Goal: Entertainment & Leisure: Browse casually

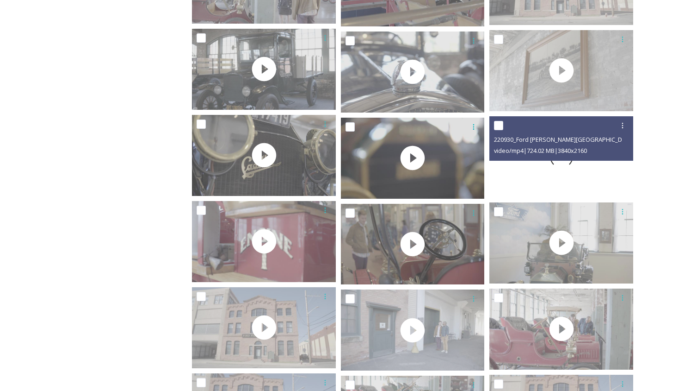
scroll to position [1965, 0]
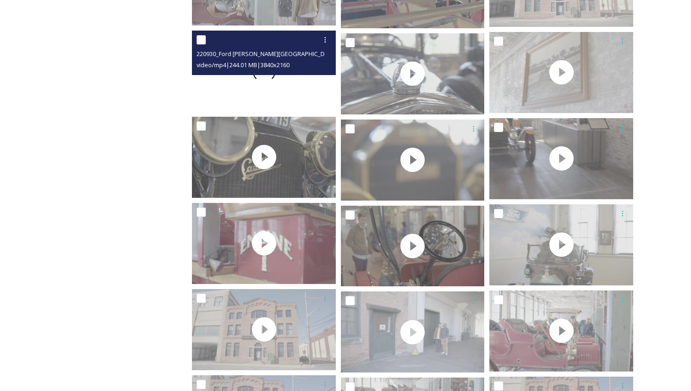
click at [319, 89] on div at bounding box center [264, 71] width 144 height 81
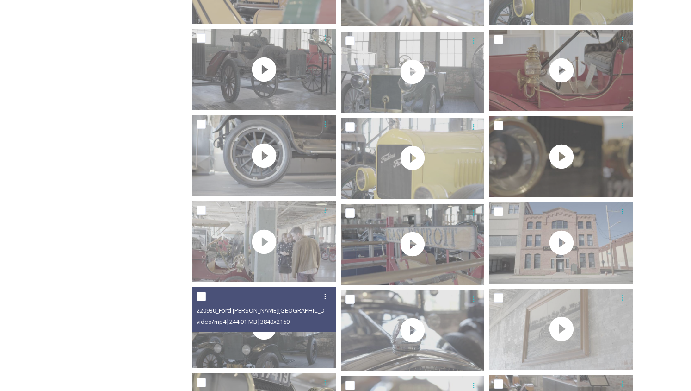
scroll to position [1710, 0]
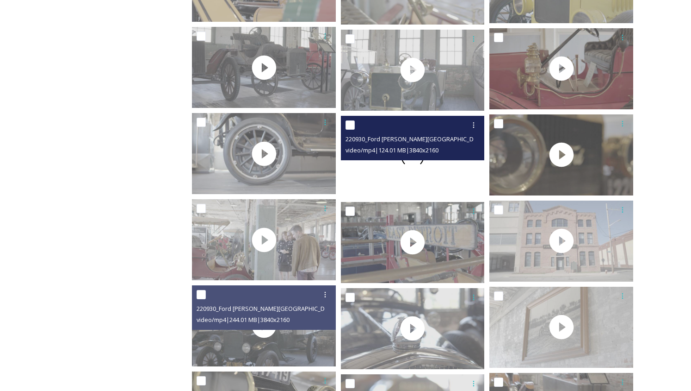
click at [423, 172] on div at bounding box center [413, 156] width 144 height 81
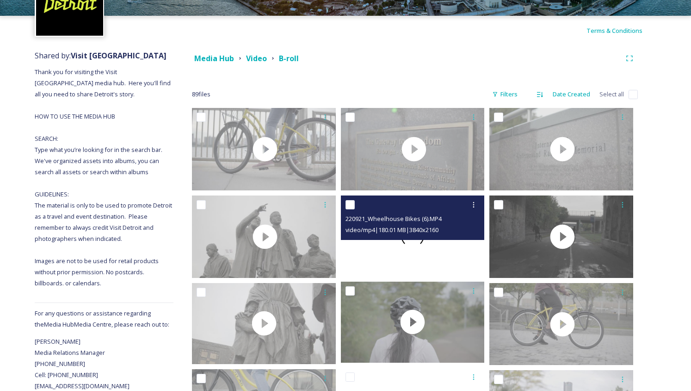
scroll to position [0, 0]
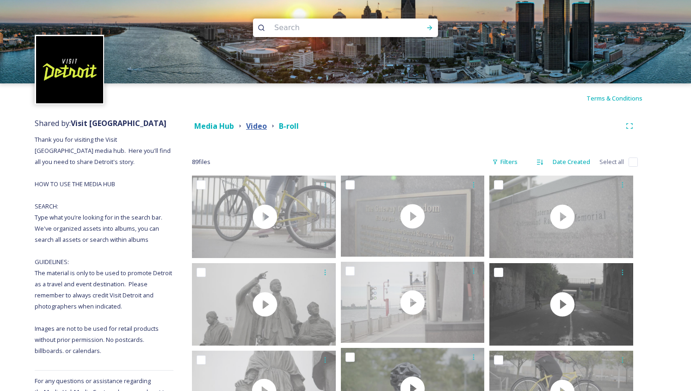
click at [259, 124] on strong "Video" at bounding box center [256, 126] width 21 height 10
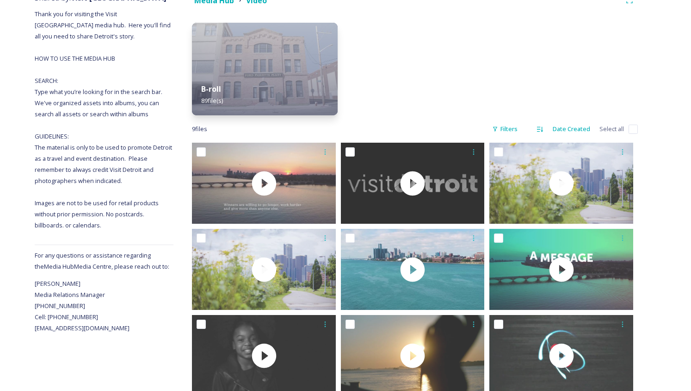
scroll to position [151, 0]
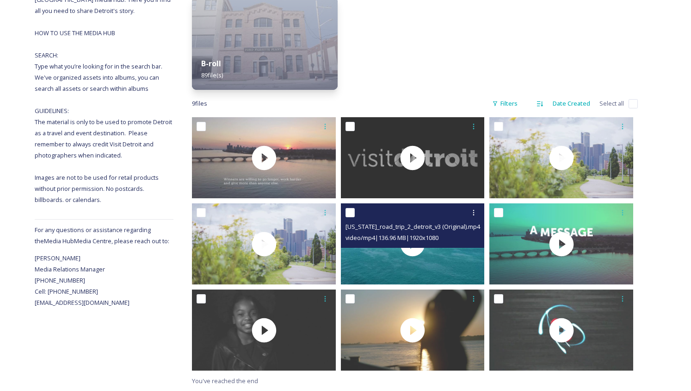
click at [476, 226] on div "[US_STATE]_road_trip_2_detroit_v3 (Original).mp4" at bounding box center [414, 226] width 137 height 11
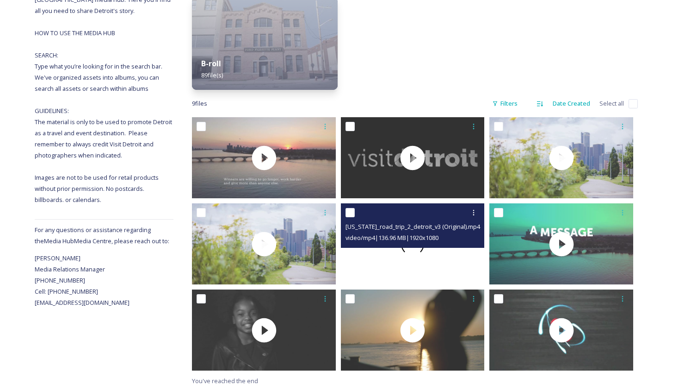
click at [457, 256] on div at bounding box center [413, 243] width 144 height 81
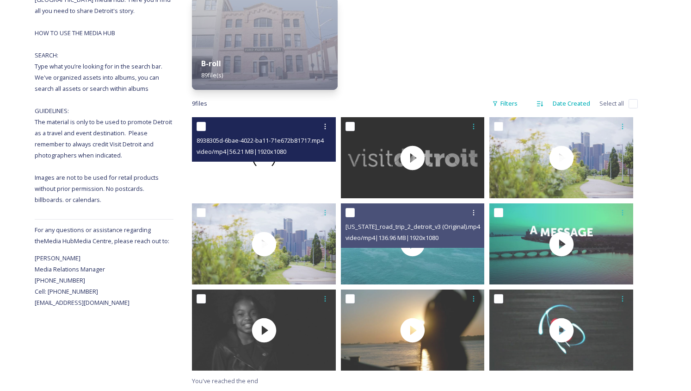
click at [296, 166] on div at bounding box center [264, 157] width 144 height 81
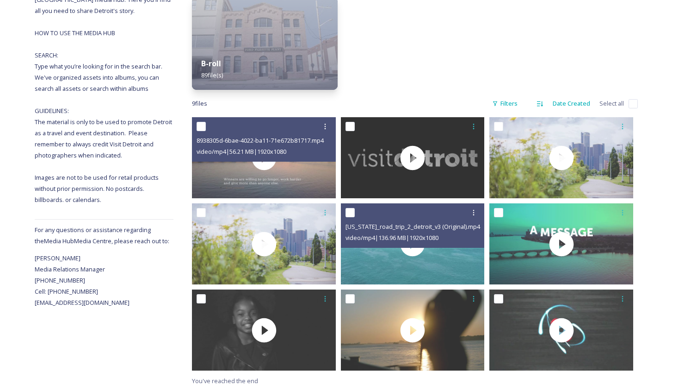
click at [686, 176] on div "Shared by: Visit [GEOGRAPHIC_DATA] Thank you for visiting the Visit [GEOGRAPHIC…" at bounding box center [345, 176] width 691 height 428
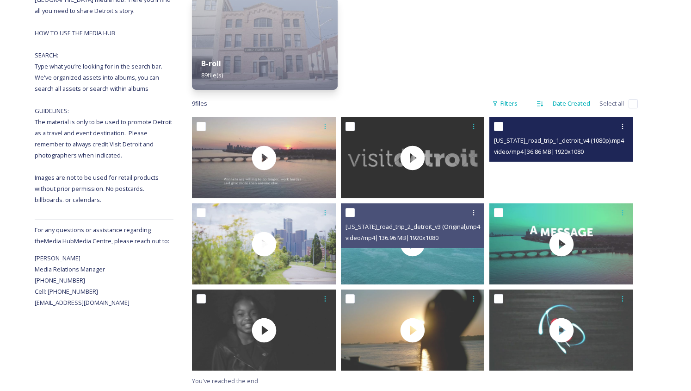
click at [533, 181] on video "michigan_road_trip_1_detroit_v4 (1080p).mp4" at bounding box center [562, 157] width 144 height 81
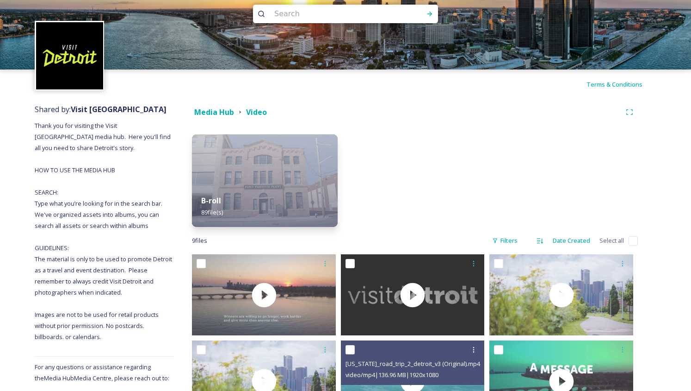
scroll to position [0, 0]
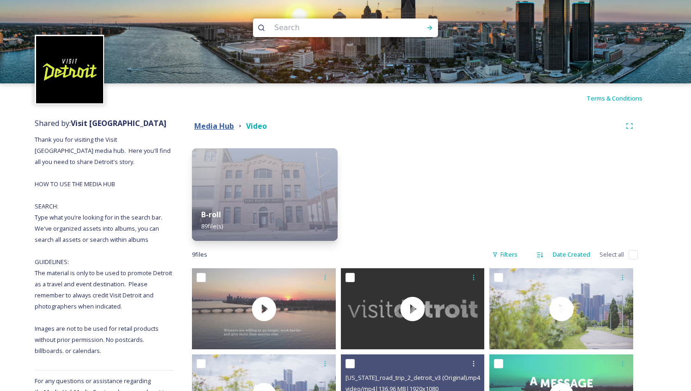
click at [221, 122] on strong "Media Hub" at bounding box center [214, 126] width 40 height 10
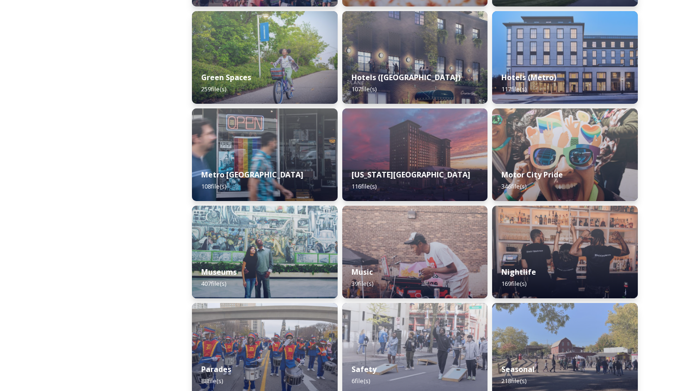
scroll to position [540, 0]
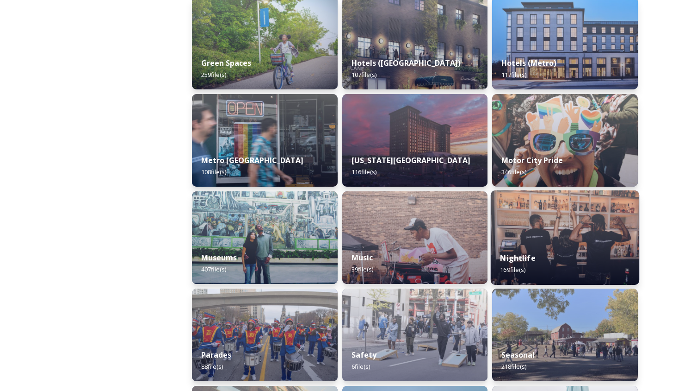
click at [590, 201] on img at bounding box center [565, 237] width 149 height 94
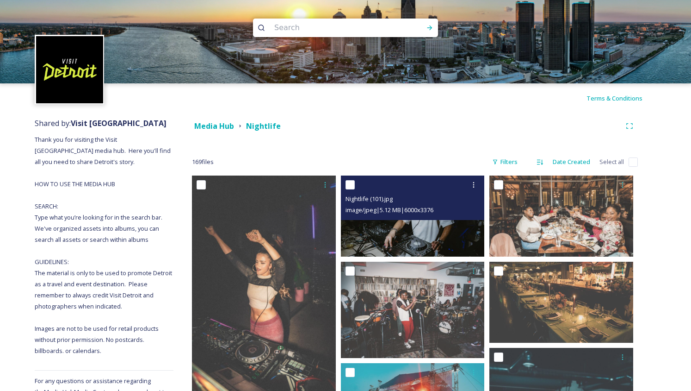
click at [399, 207] on span "image/jpeg | 5.12 MB | 6000 x 3376" at bounding box center [390, 209] width 88 height 8
click at [397, 240] on img at bounding box center [413, 215] width 144 height 81
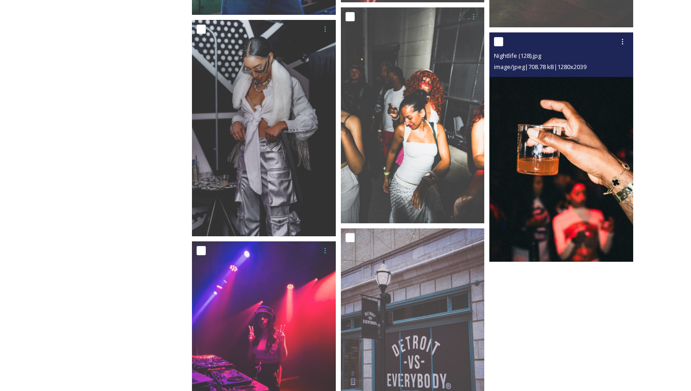
scroll to position [930, 0]
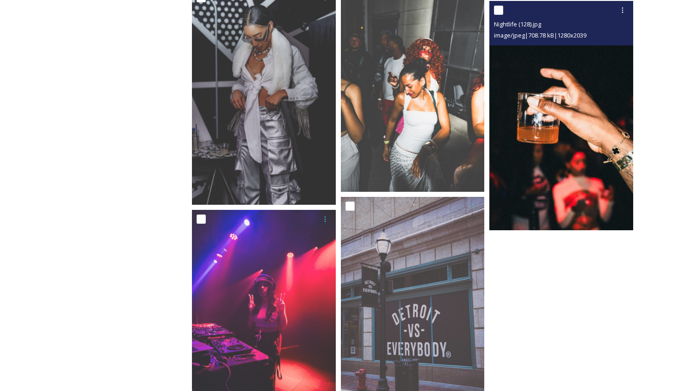
click at [569, 202] on img at bounding box center [562, 115] width 144 height 229
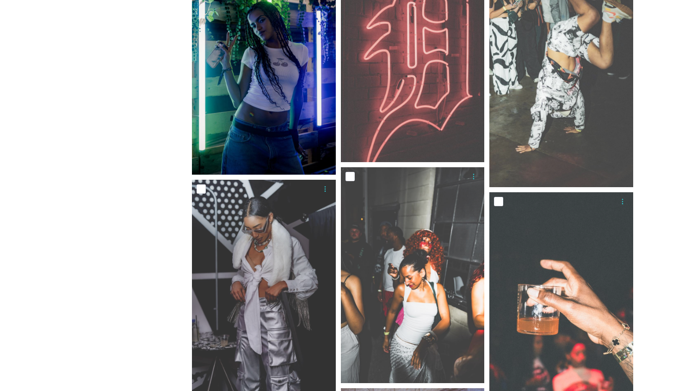
scroll to position [0, 0]
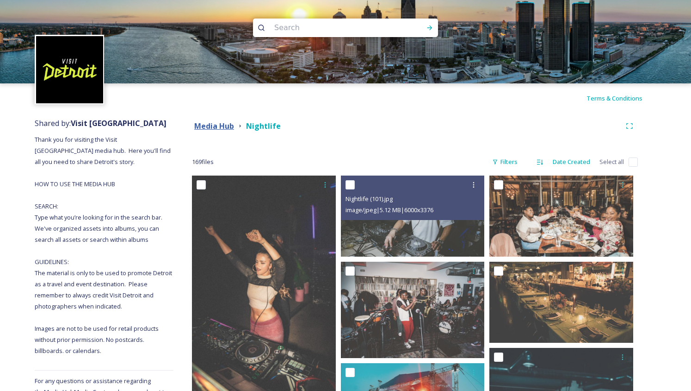
click at [225, 124] on strong "Media Hub" at bounding box center [214, 126] width 40 height 10
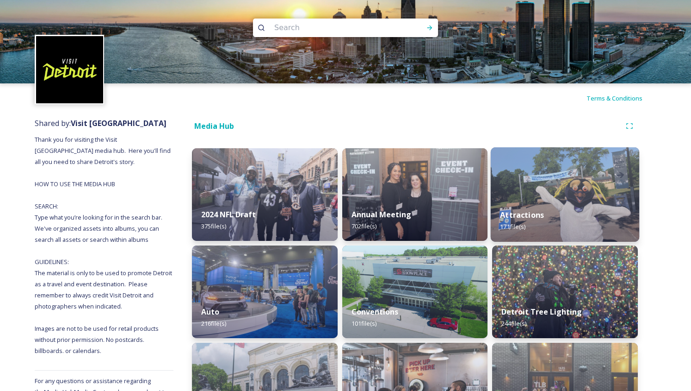
click at [568, 185] on img at bounding box center [565, 194] width 149 height 94
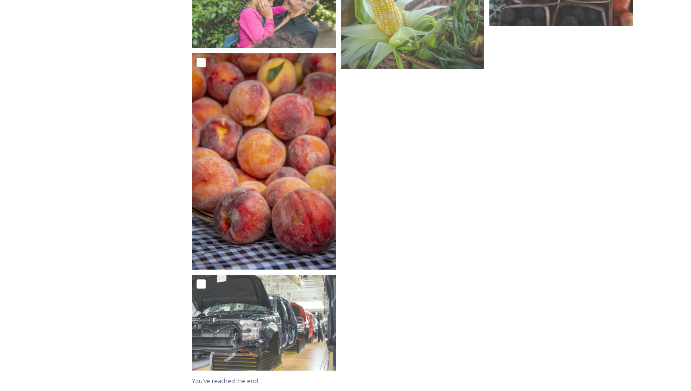
scroll to position [1849, 0]
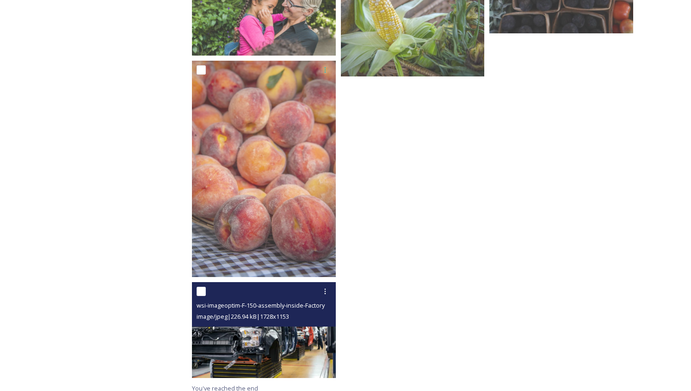
click at [279, 343] on img at bounding box center [264, 330] width 144 height 96
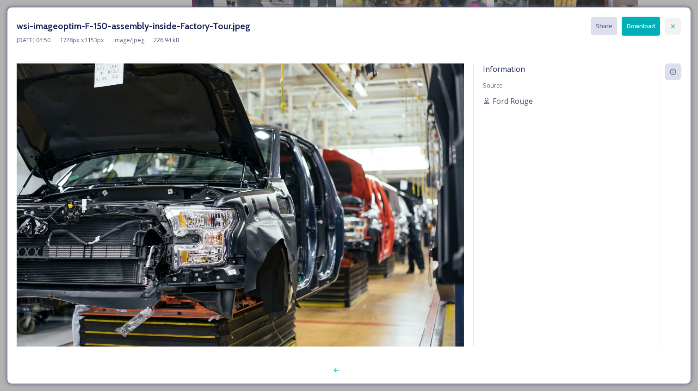
click at [671, 25] on icon at bounding box center [673, 26] width 7 height 7
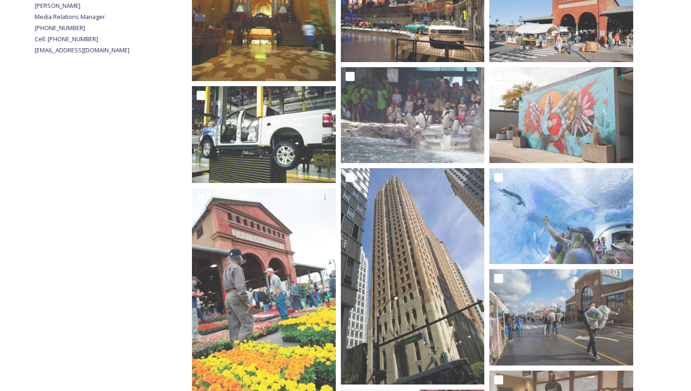
scroll to position [0, 0]
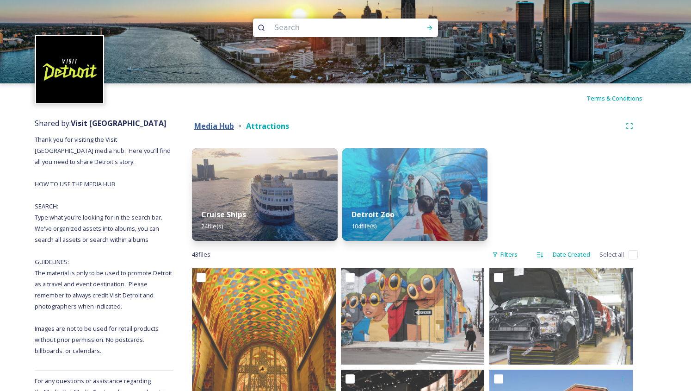
click at [225, 127] on strong "Media Hub" at bounding box center [214, 126] width 40 height 10
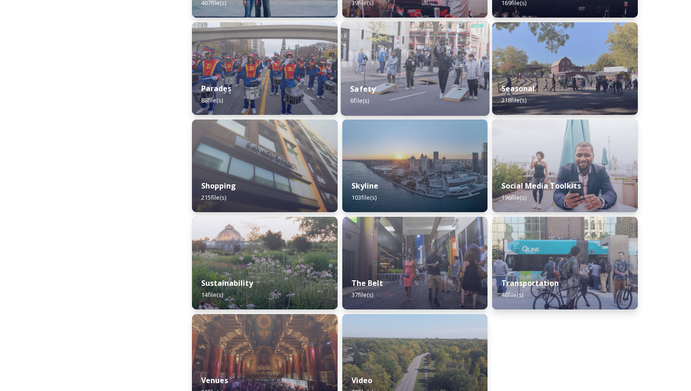
scroll to position [831, 0]
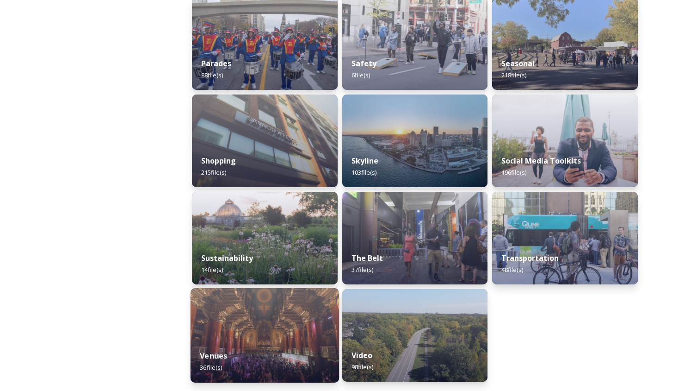
click at [283, 316] on img at bounding box center [265, 335] width 149 height 94
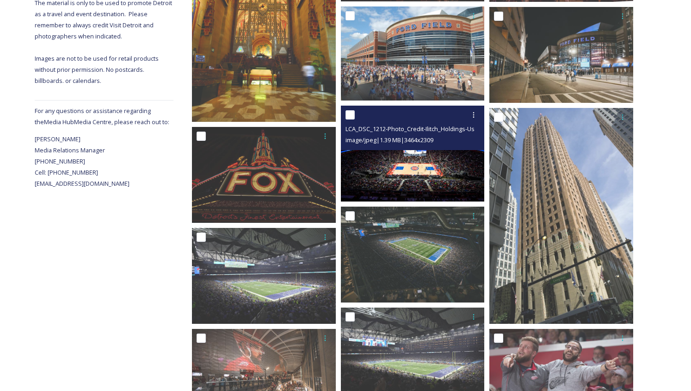
scroll to position [231, 0]
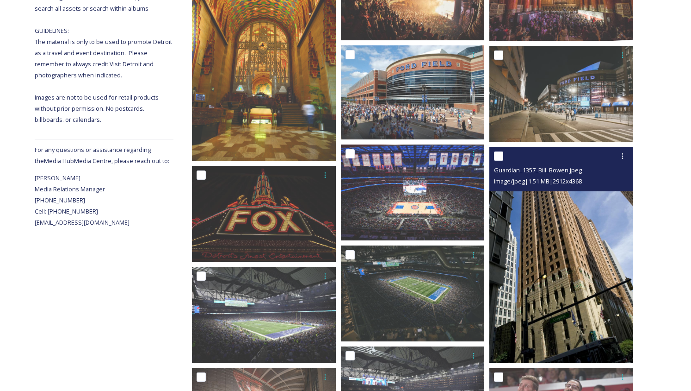
click at [547, 229] on img at bounding box center [562, 255] width 144 height 216
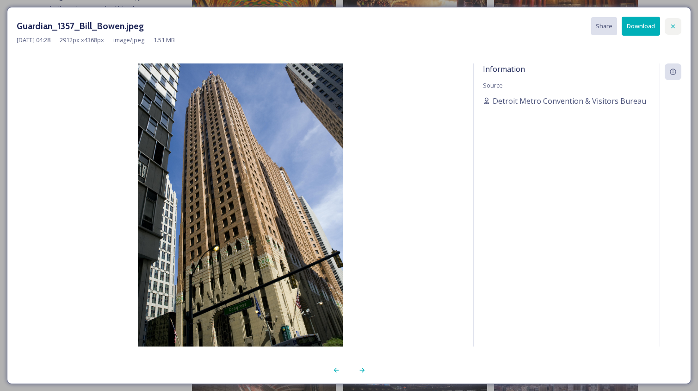
click at [675, 23] on icon at bounding box center [673, 26] width 7 height 7
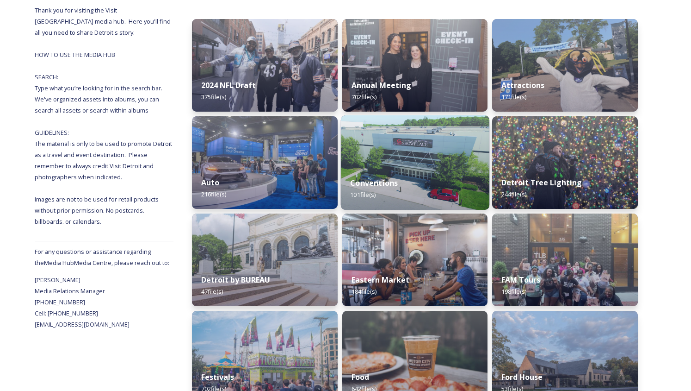
scroll to position [149, 0]
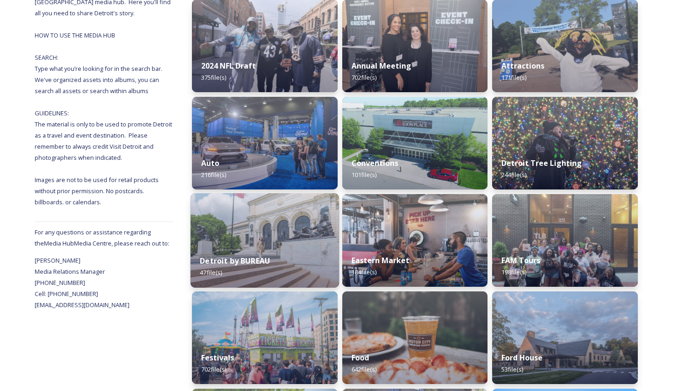
click at [280, 220] on img at bounding box center [265, 240] width 149 height 94
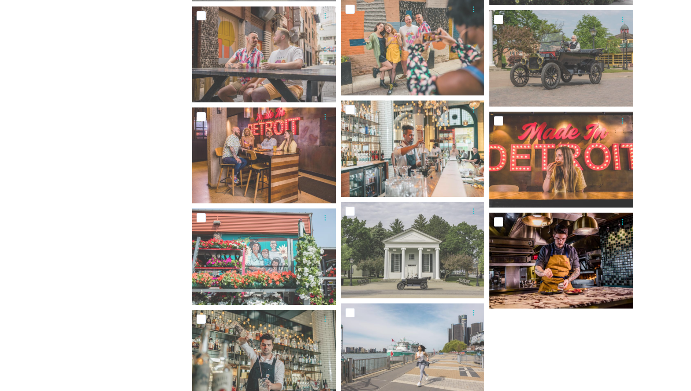
scroll to position [1423, 0]
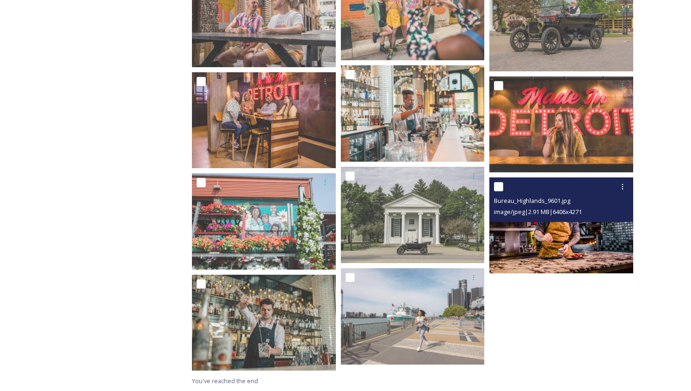
click at [581, 226] on img at bounding box center [562, 225] width 144 height 96
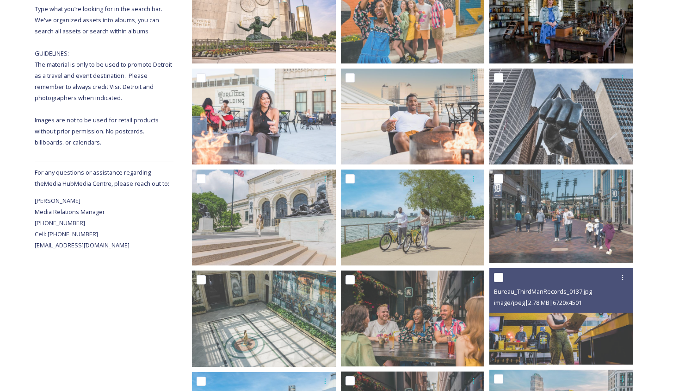
scroll to position [0, 0]
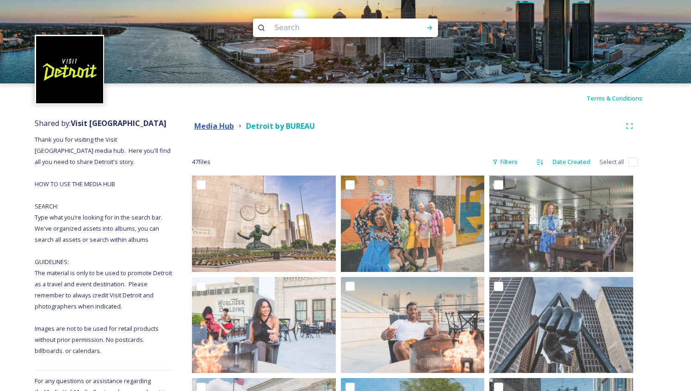
click at [216, 126] on strong "Media Hub" at bounding box center [214, 126] width 40 height 10
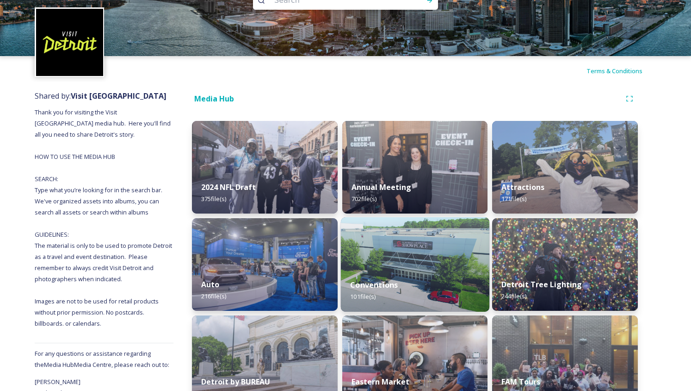
scroll to position [25, 0]
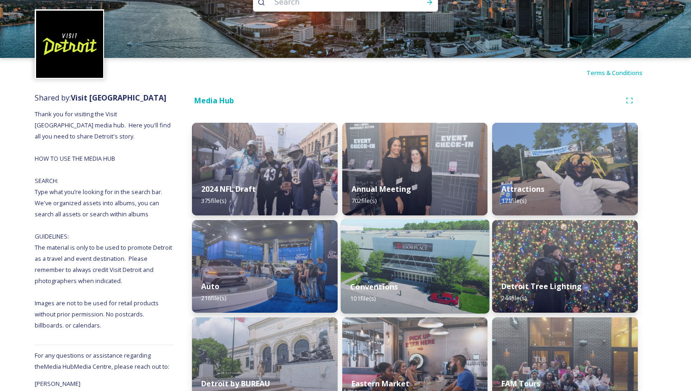
click at [423, 247] on img at bounding box center [415, 266] width 149 height 94
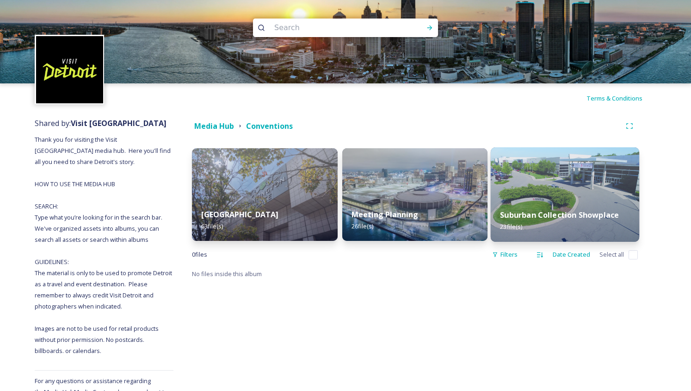
scroll to position [2, 0]
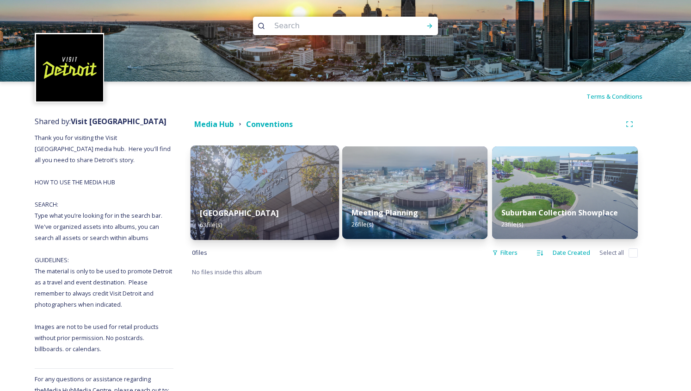
click at [306, 199] on div "Huntington Place 63 file(s)" at bounding box center [265, 219] width 149 height 42
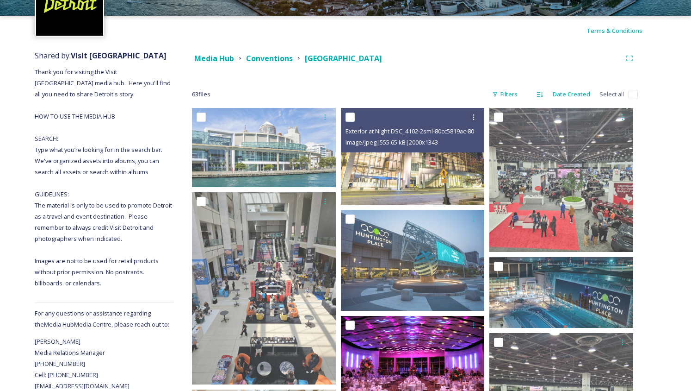
scroll to position [195, 0]
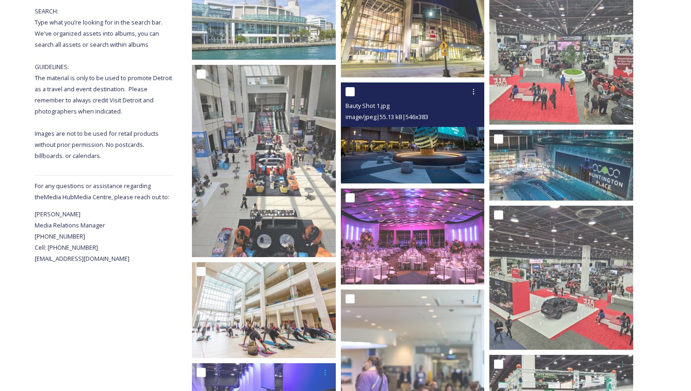
click at [411, 153] on img at bounding box center [413, 132] width 144 height 101
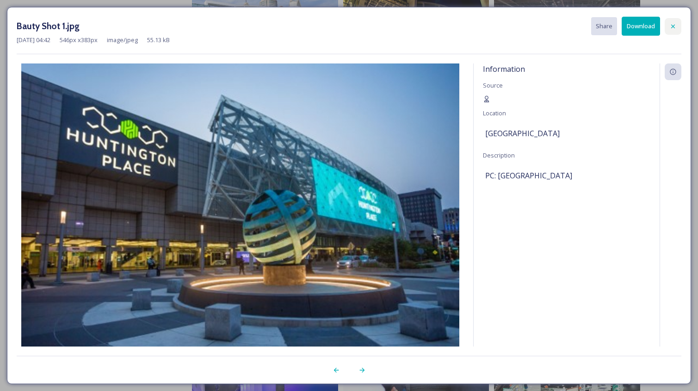
click at [677, 24] on div at bounding box center [673, 26] width 17 height 17
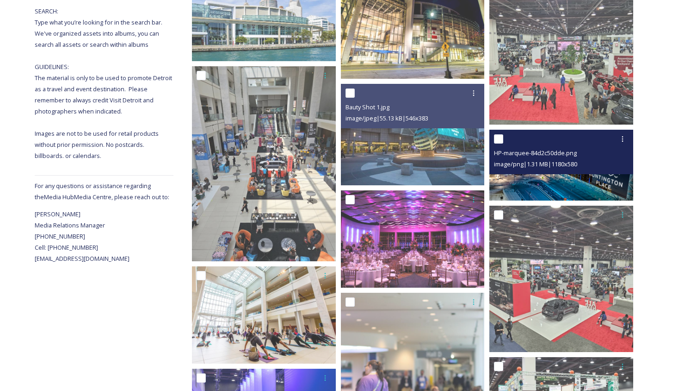
click at [569, 184] on img at bounding box center [562, 165] width 144 height 71
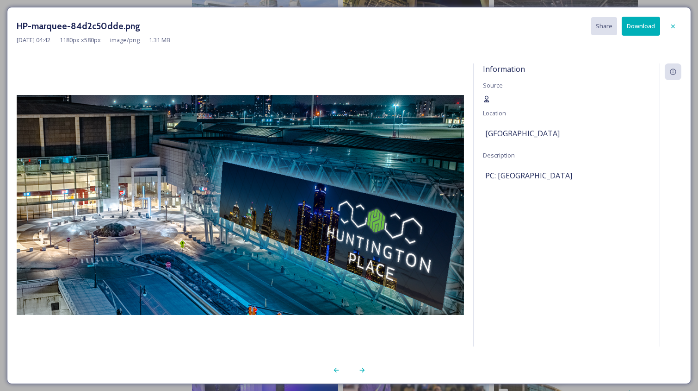
click at [484, 97] on icon at bounding box center [486, 98] width 7 height 7
click at [668, 22] on div at bounding box center [673, 26] width 17 height 17
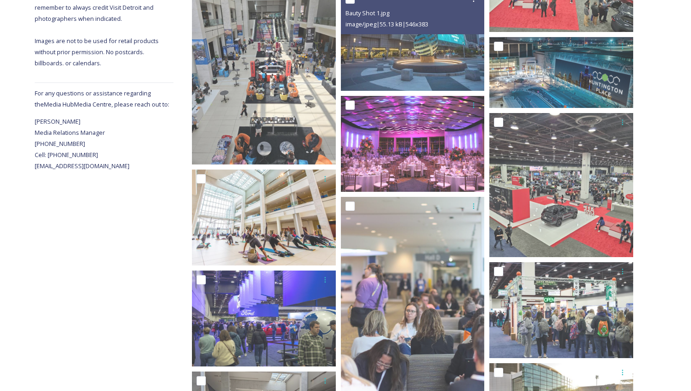
scroll to position [0, 0]
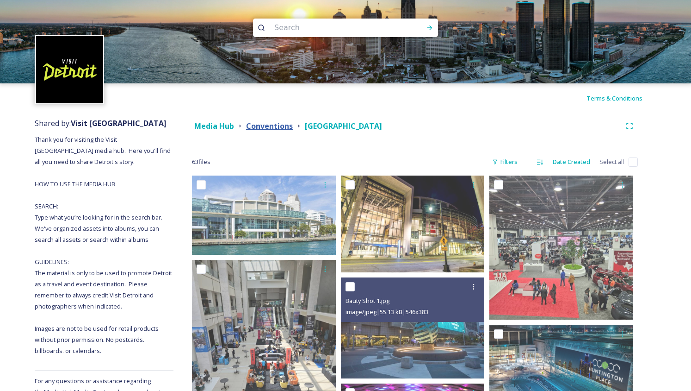
click at [272, 126] on strong "Conventions" at bounding box center [269, 126] width 47 height 10
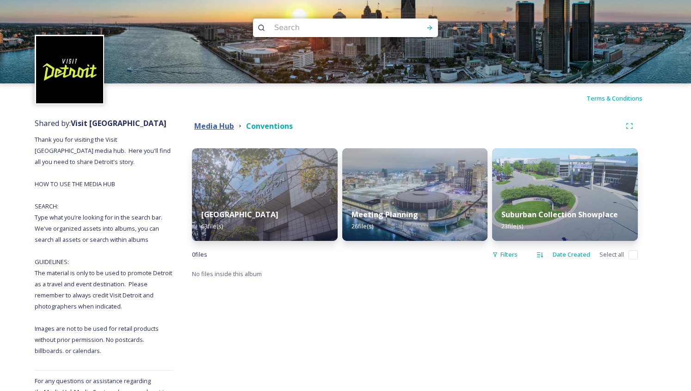
click at [224, 126] on strong "Media Hub" at bounding box center [214, 126] width 40 height 10
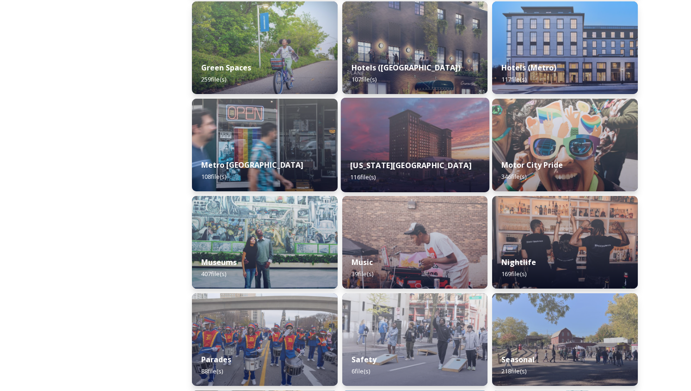
scroll to position [537, 0]
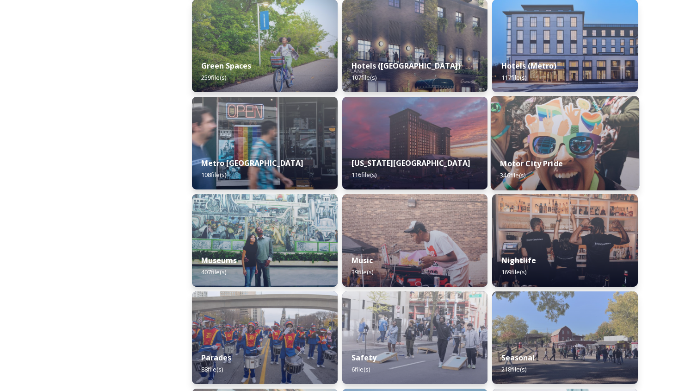
click at [543, 139] on img at bounding box center [565, 143] width 149 height 94
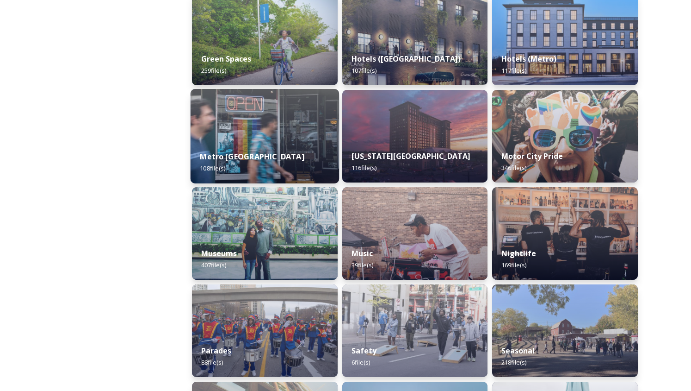
scroll to position [540, 0]
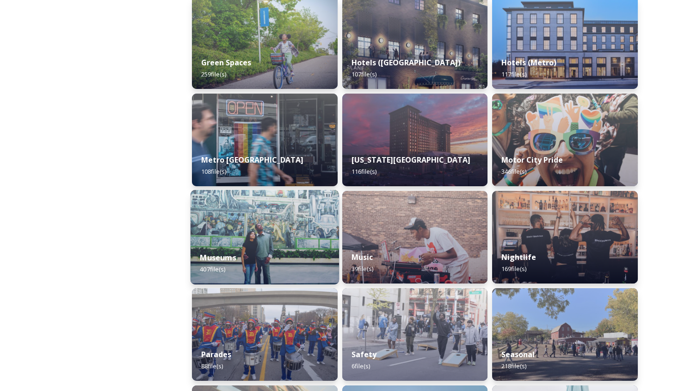
click at [288, 236] on img at bounding box center [265, 237] width 149 height 94
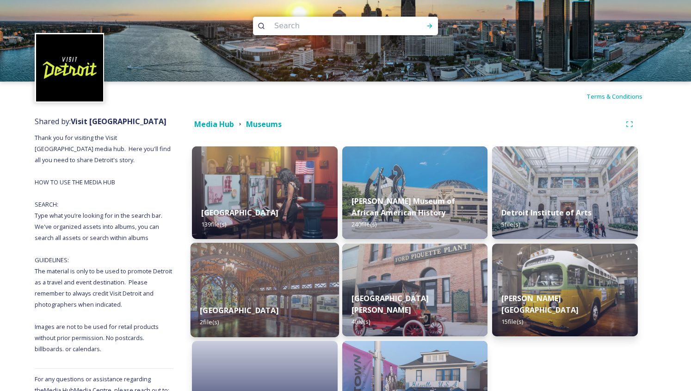
scroll to position [87, 0]
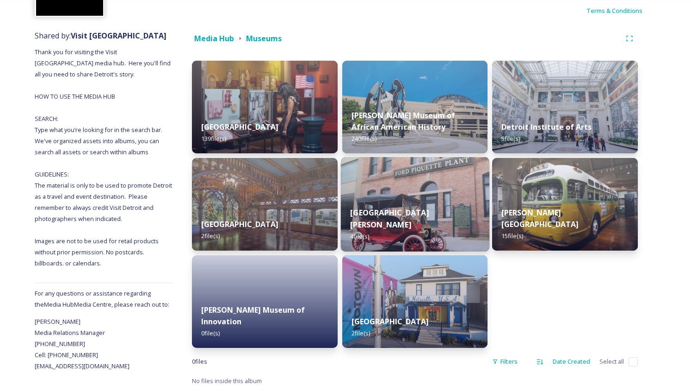
click at [465, 183] on img at bounding box center [415, 204] width 149 height 94
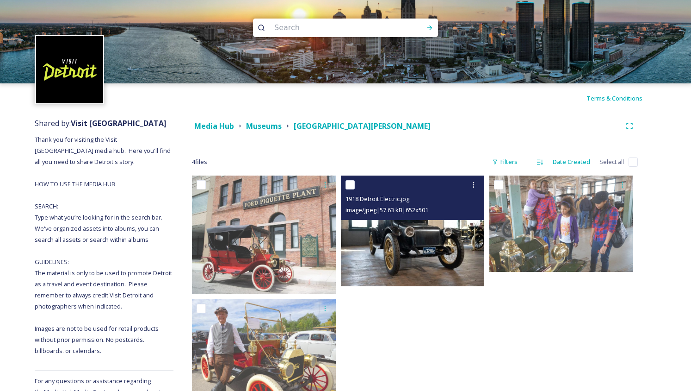
click at [371, 230] on img at bounding box center [413, 230] width 144 height 111
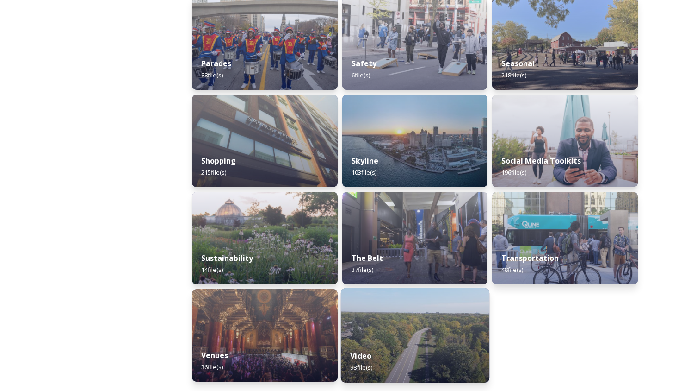
click at [417, 307] on img at bounding box center [415, 335] width 149 height 94
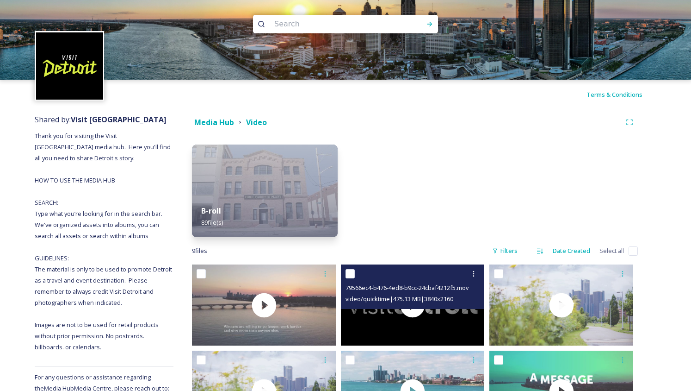
scroll to position [151, 0]
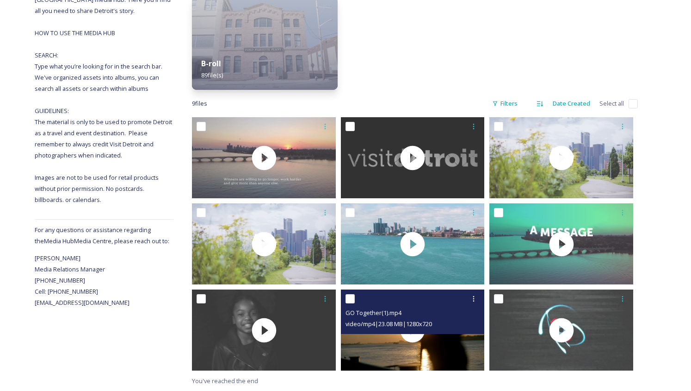
click at [456, 312] on div "GO Together(1).mp4" at bounding box center [414, 312] width 137 height 11
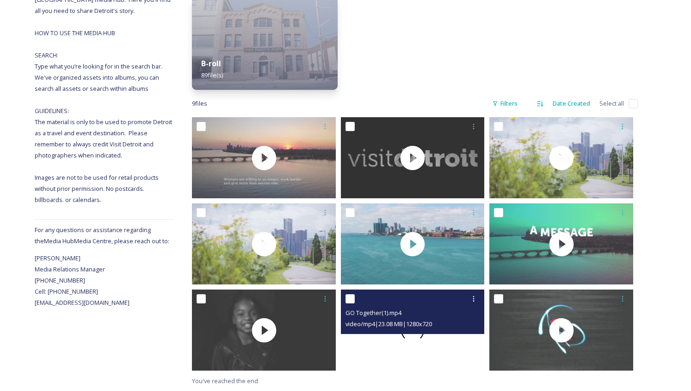
click at [454, 334] on div at bounding box center [413, 329] width 144 height 81
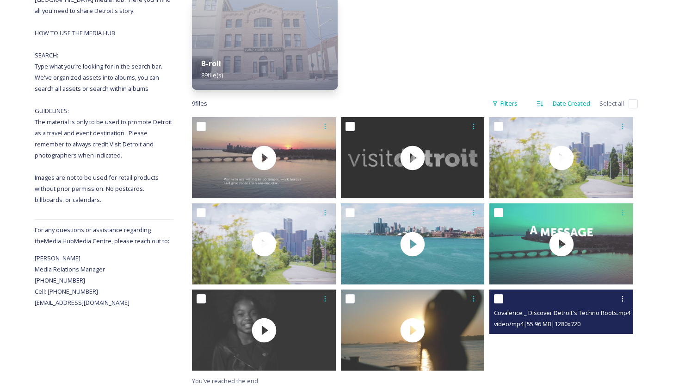
click at [532, 341] on video "Covalence _ Discover Detroit's Techno Roots.mp4" at bounding box center [562, 329] width 144 height 81
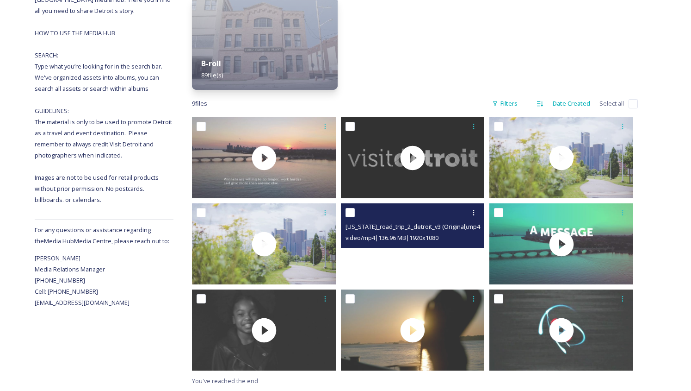
click at [447, 253] on video "michigan_road_trip_2_detroit_v3 (Original).mp4" at bounding box center [413, 243] width 144 height 81
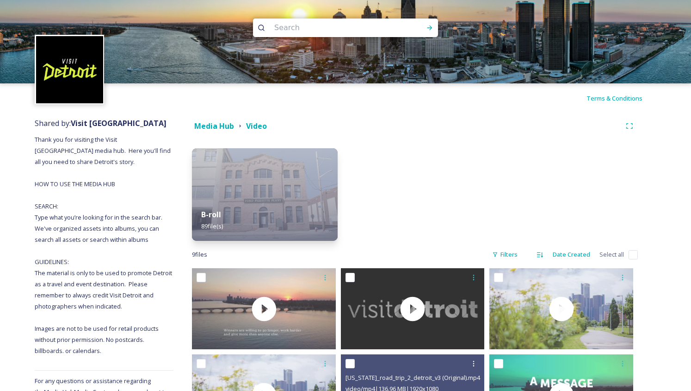
scroll to position [2, 0]
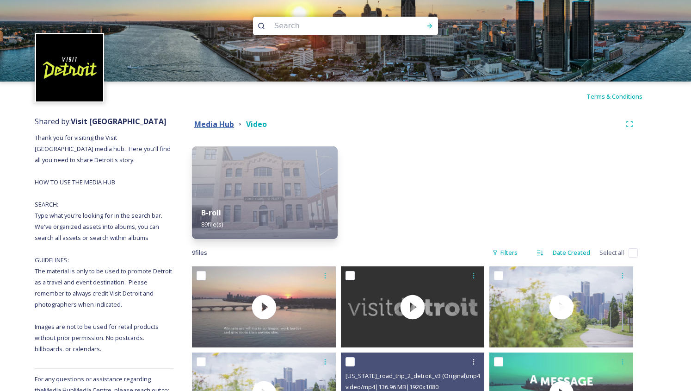
click at [226, 124] on strong "Media Hub" at bounding box center [214, 124] width 40 height 10
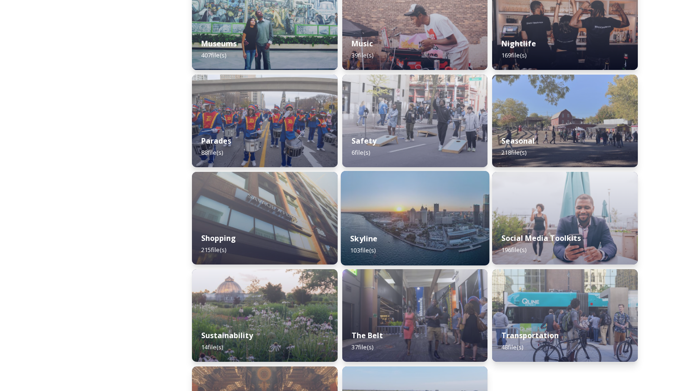
scroll to position [756, 0]
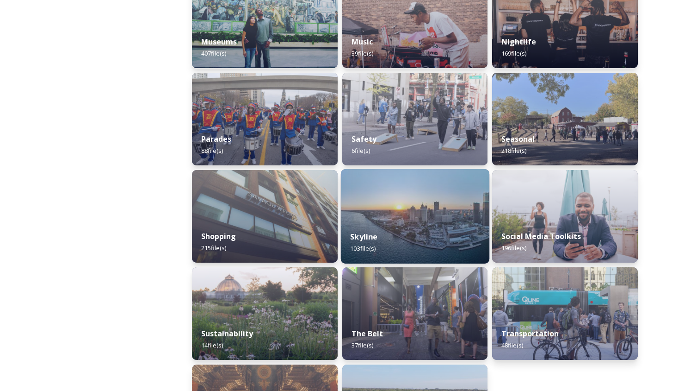
click at [397, 219] on img at bounding box center [415, 216] width 149 height 94
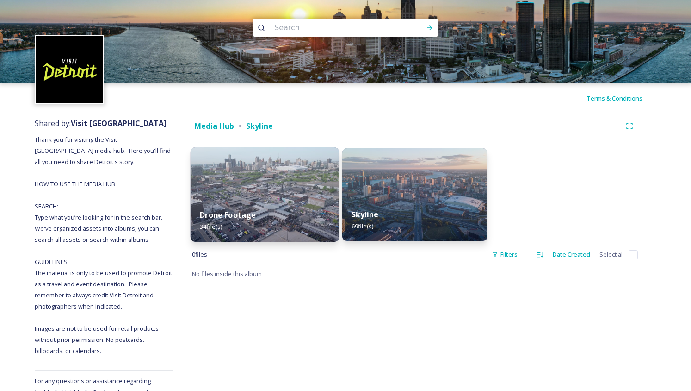
click at [272, 200] on div "Drone Footage 34 file(s)" at bounding box center [265, 220] width 149 height 42
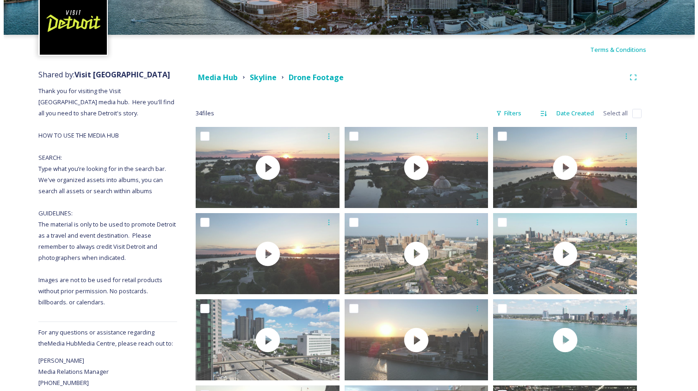
scroll to position [66, 0]
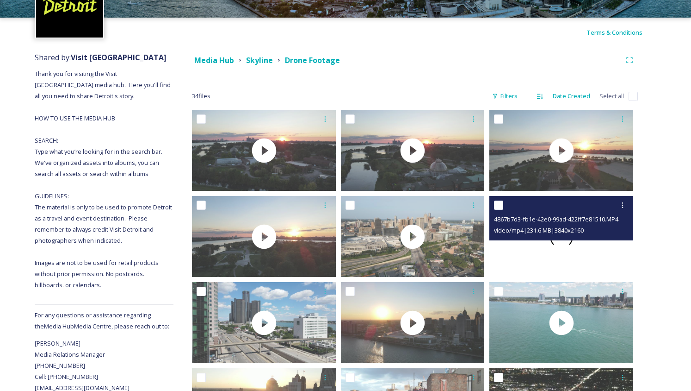
click at [605, 249] on div at bounding box center [562, 236] width 144 height 81
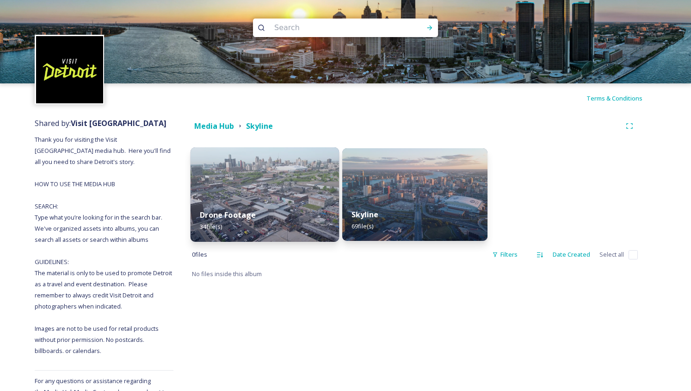
click at [269, 186] on img at bounding box center [265, 194] width 149 height 94
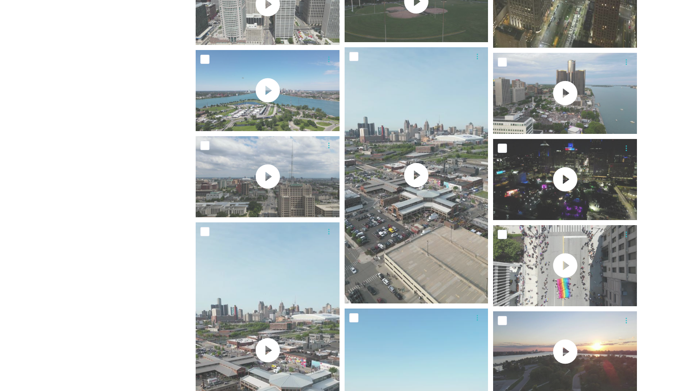
scroll to position [905, 0]
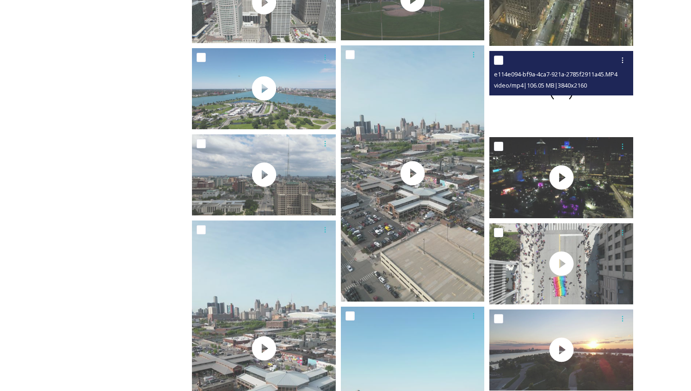
click at [620, 99] on div at bounding box center [562, 91] width 144 height 81
